Goal: Navigation & Orientation: Find specific page/section

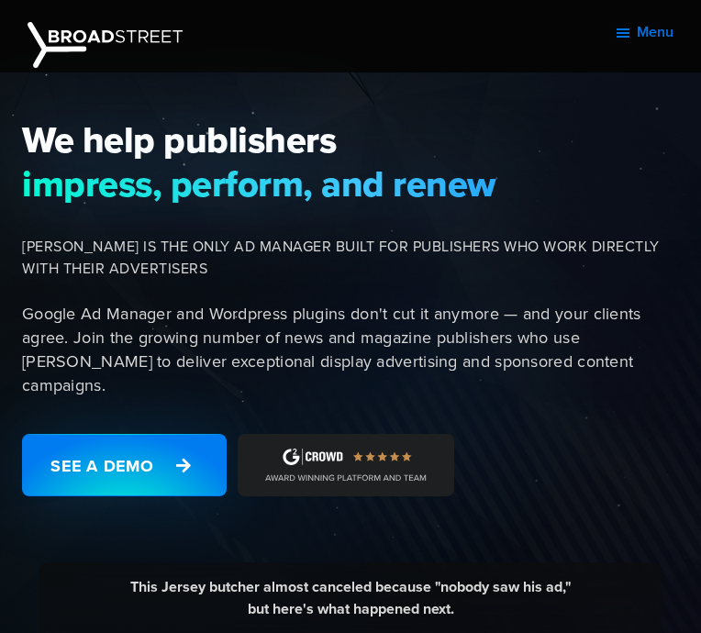
click at [644, 28] on button "Menu" at bounding box center [643, 32] width 60 height 46
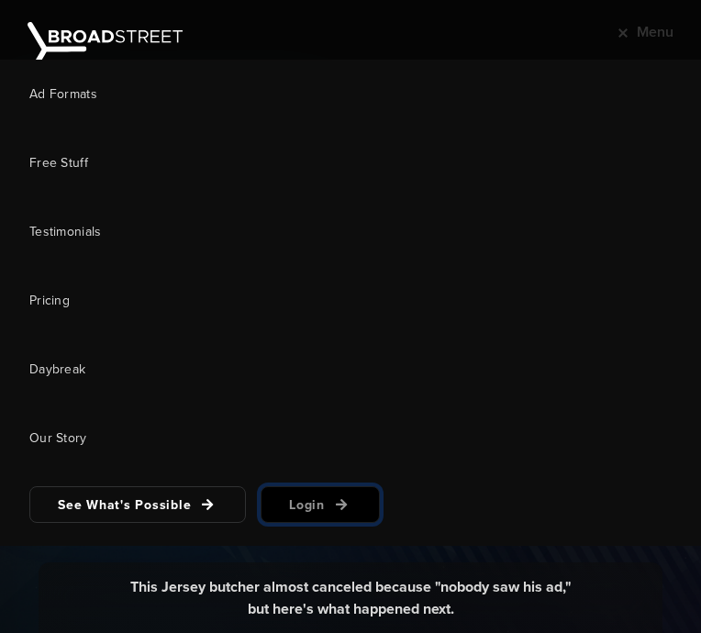
click at [293, 501] on link "Login" at bounding box center [319, 504] width 119 height 37
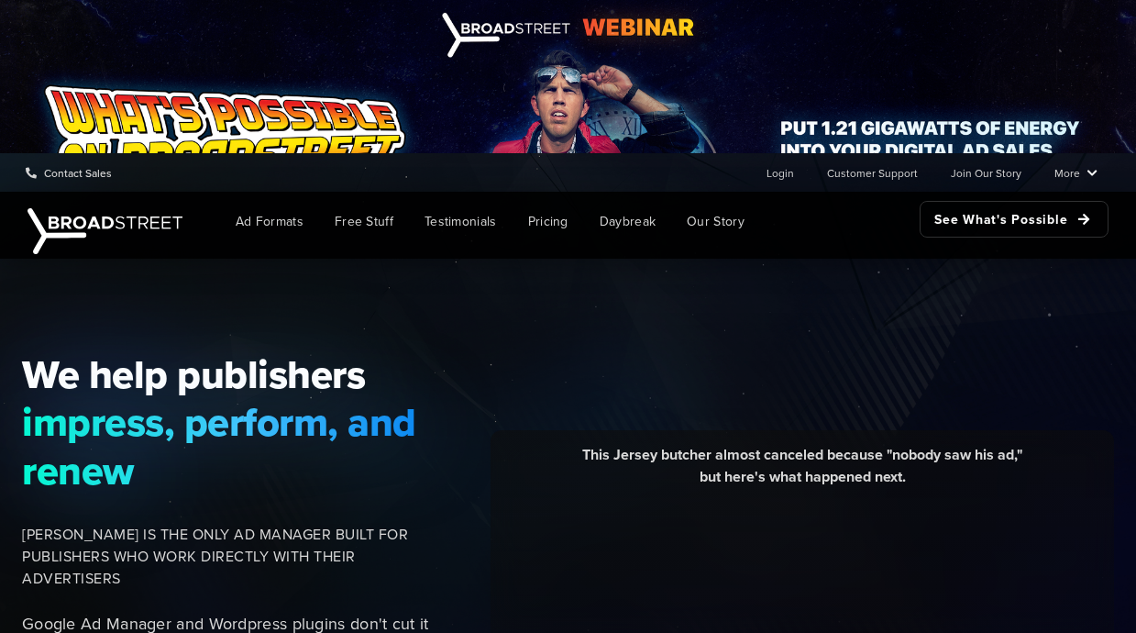
scroll to position [109, 0]
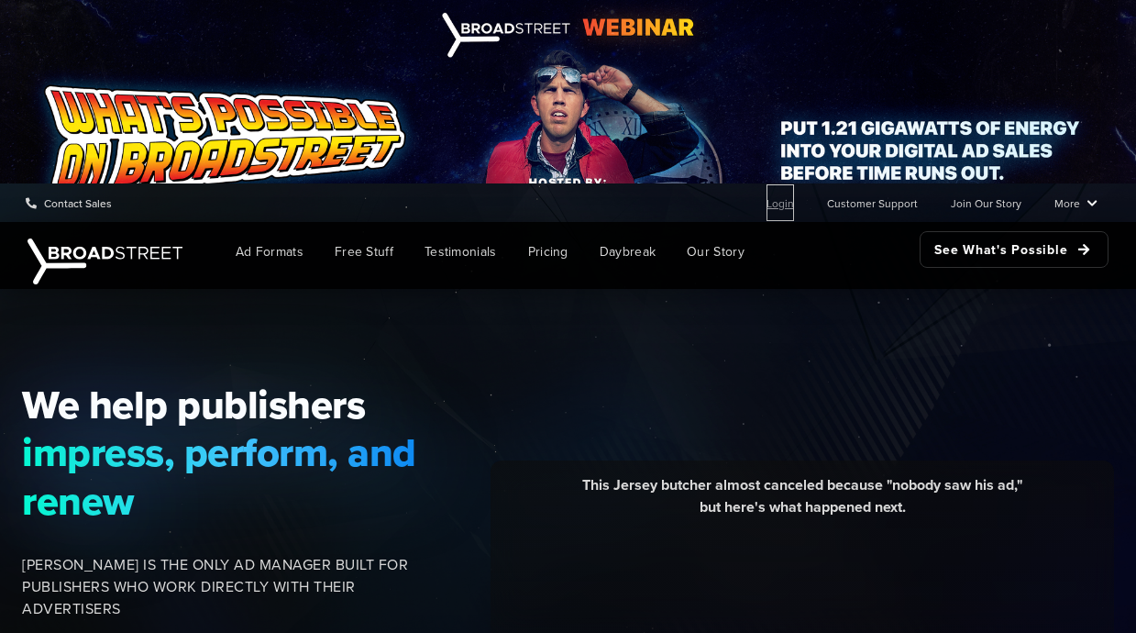
click at [791, 204] on link "Login" at bounding box center [781, 202] width 28 height 37
